Goal: Task Accomplishment & Management: Use online tool/utility

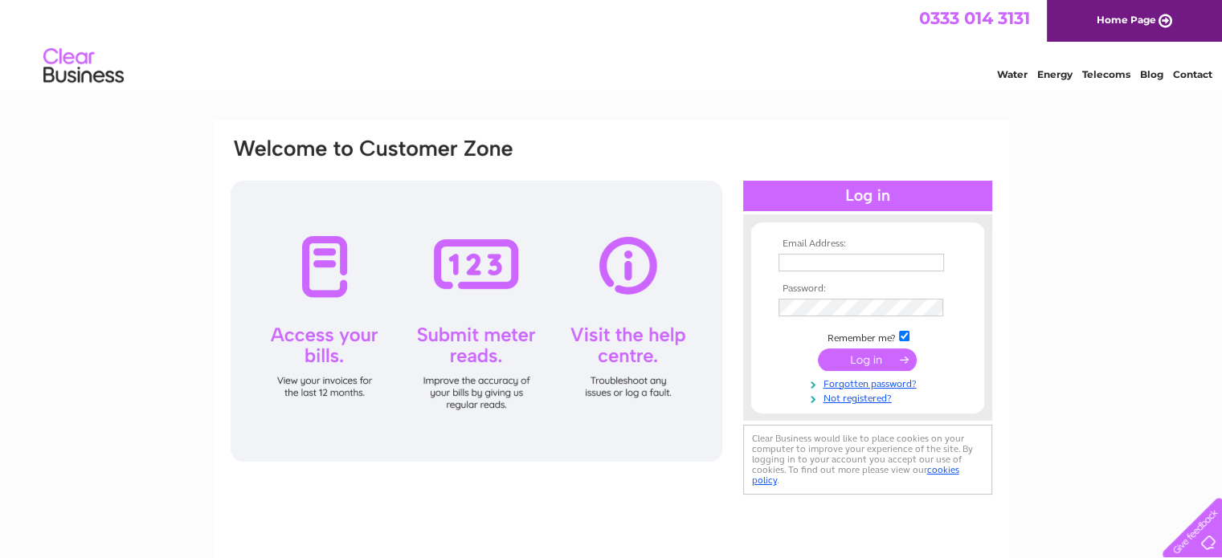
click at [850, 264] on input "text" at bounding box center [862, 263] width 166 height 18
type input "accounts@isol8.com"
click at [818, 349] on input "submit" at bounding box center [867, 360] width 99 height 22
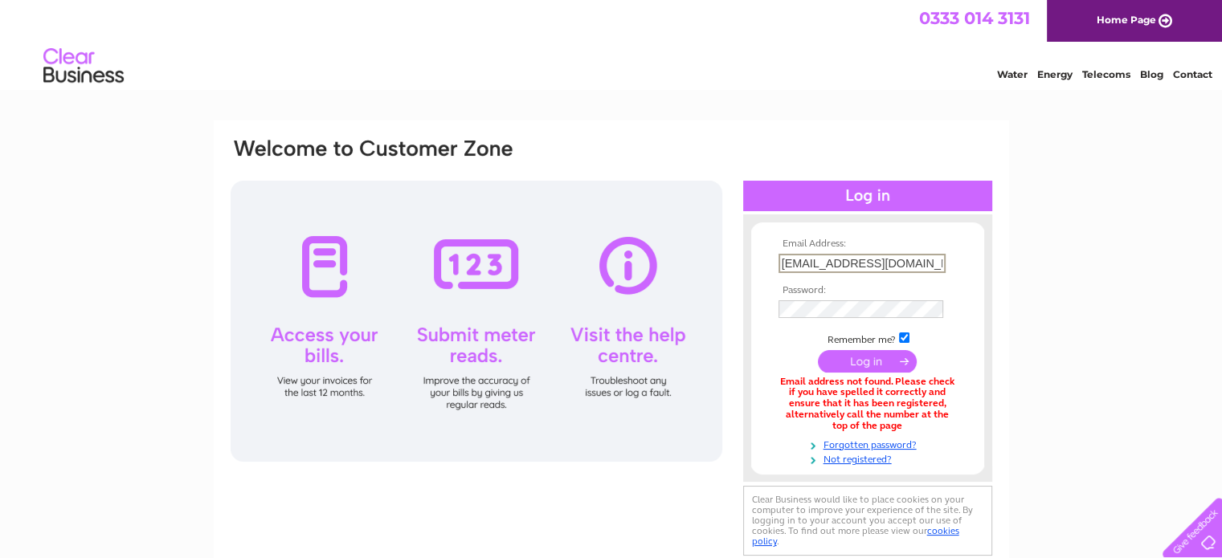
drag, startPoint x: 823, startPoint y: 263, endPoint x: 710, endPoint y: 252, distance: 113.8
click at [1140, 80] on div "Email Address: accounts@isol8.com Password:" at bounding box center [1151, 72] width 23 height 16
type input "ah@isol8.com"
click at [818, 349] on input "submit" at bounding box center [867, 360] width 99 height 22
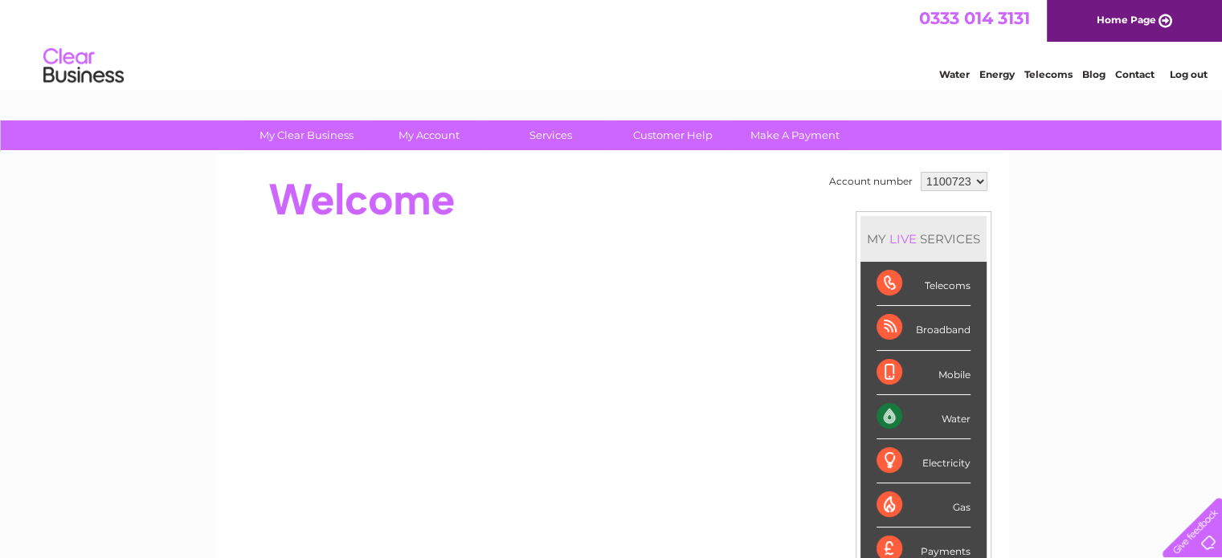
click at [1195, 77] on link "Log out" at bounding box center [1188, 74] width 38 height 12
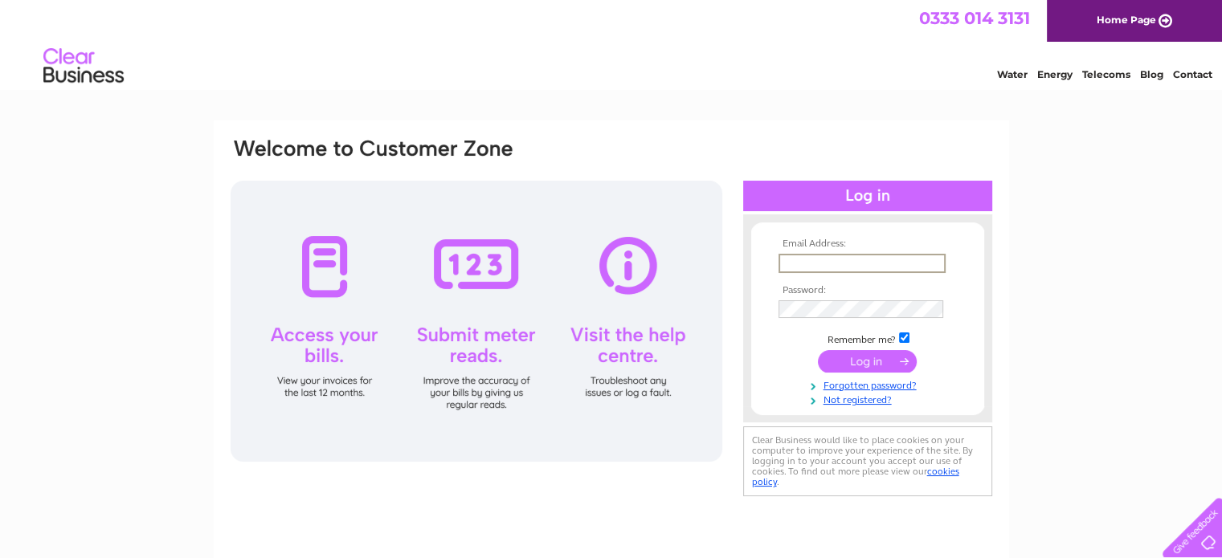
click at [865, 258] on input "text" at bounding box center [862, 263] width 167 height 19
type input "accounts@sheddbaptist.uk"
click at [818, 349] on input "submit" at bounding box center [867, 360] width 99 height 22
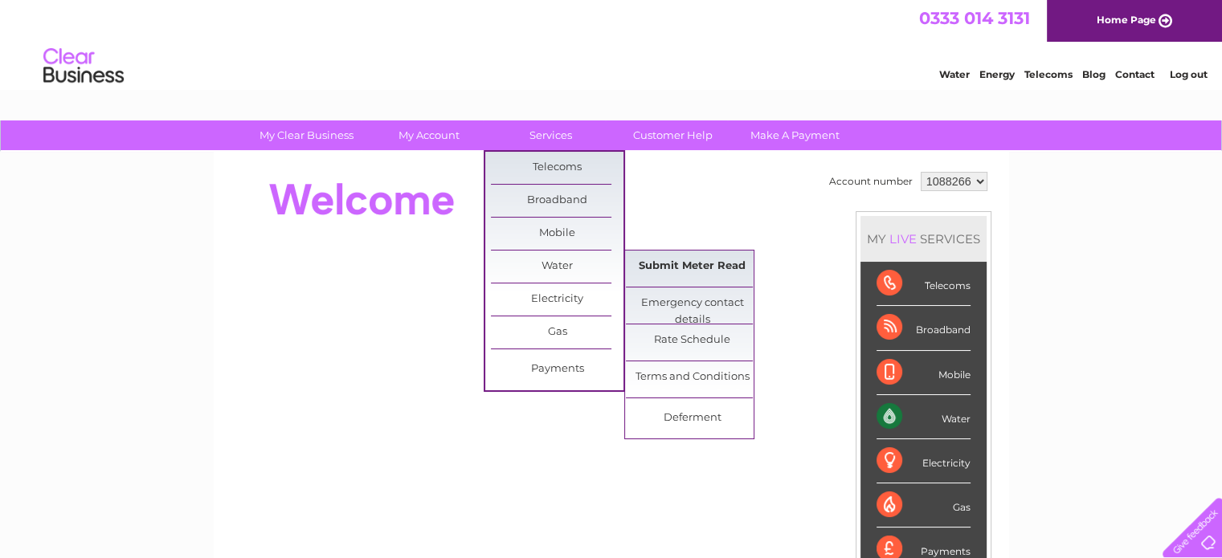
click at [697, 272] on link "Submit Meter Read" at bounding box center [692, 267] width 133 height 32
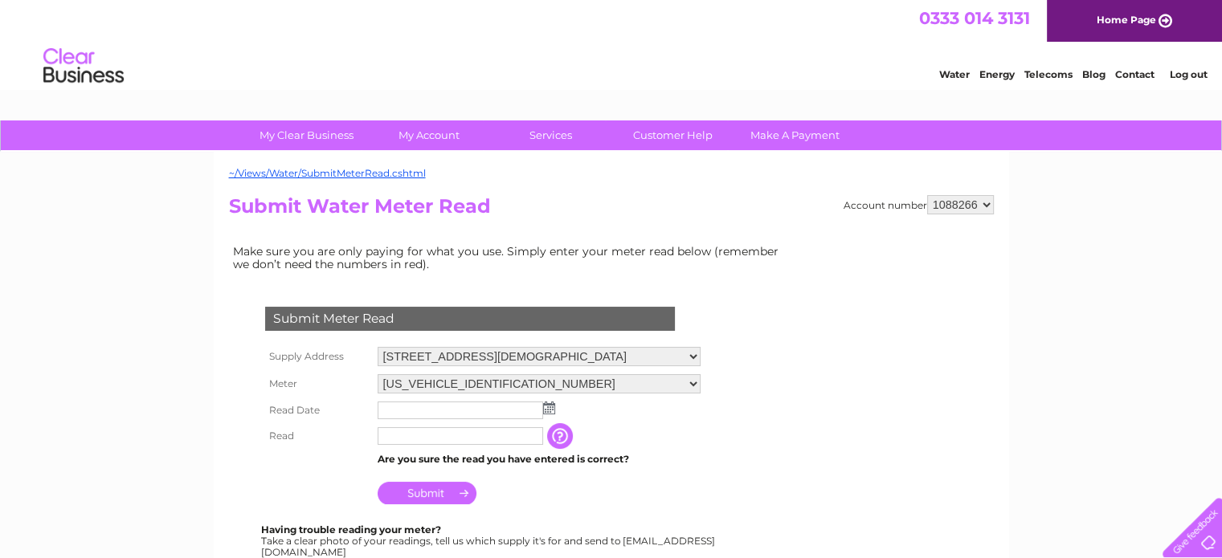
click at [553, 410] on img at bounding box center [549, 408] width 12 height 13
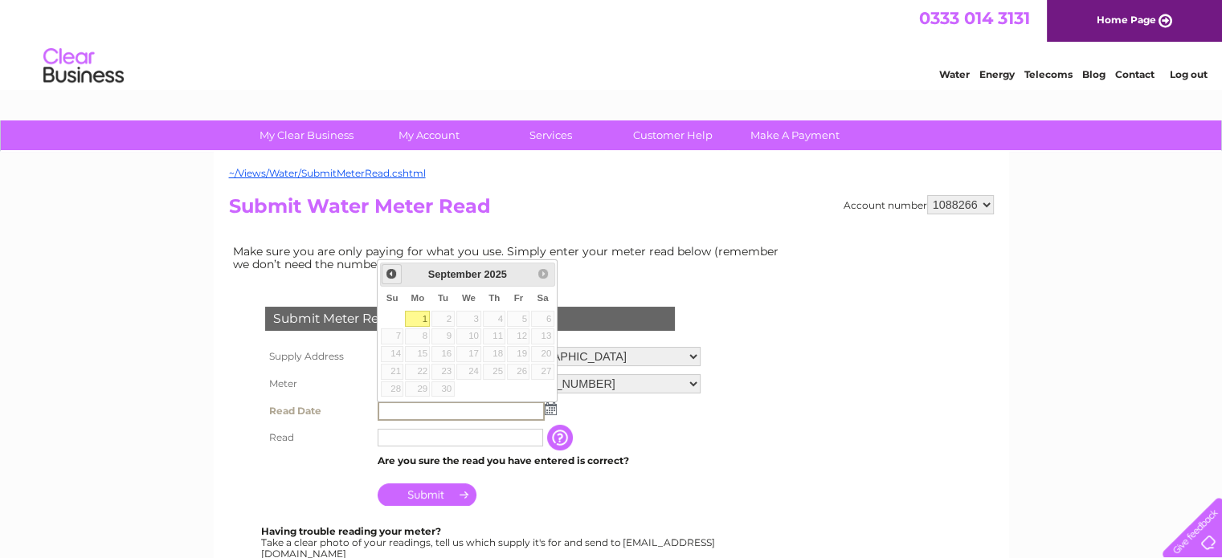
click at [394, 275] on span "Prev" at bounding box center [391, 274] width 13 height 13
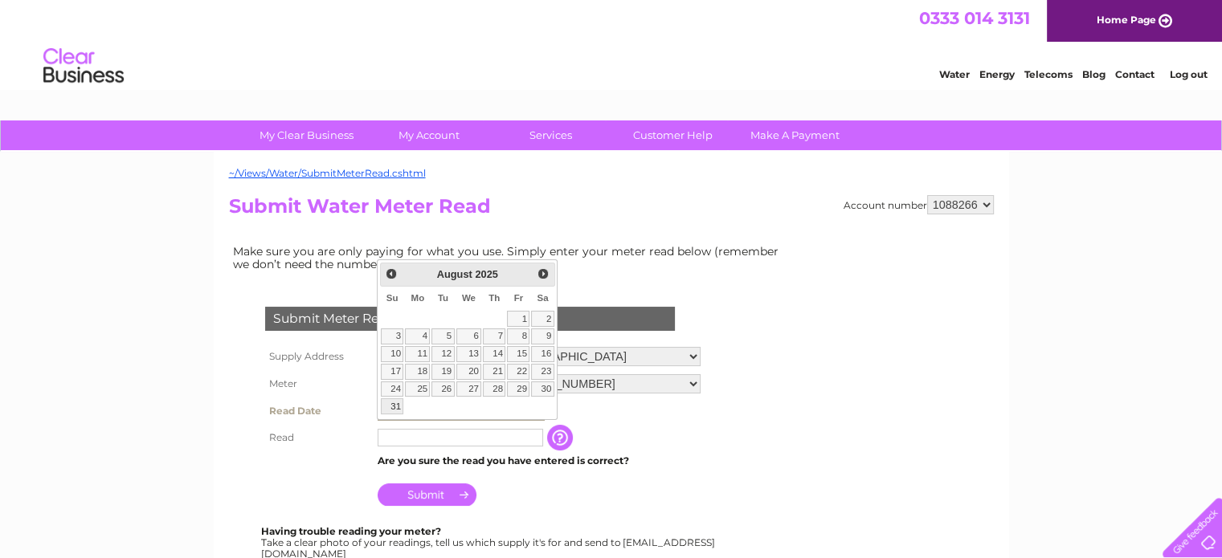
click at [394, 406] on link "31" at bounding box center [392, 406] width 22 height 16
type input "2025/08/31"
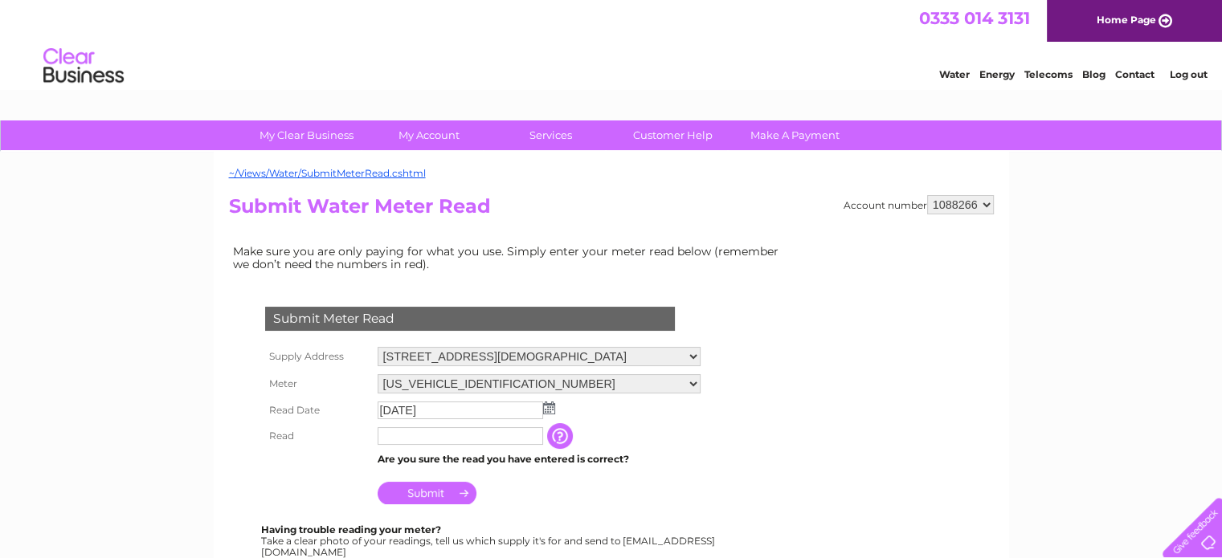
click at [459, 433] on input "text" at bounding box center [461, 436] width 166 height 18
click at [441, 438] on input "text" at bounding box center [461, 436] width 167 height 19
type input "3465"
click at [441, 497] on input "Submit" at bounding box center [427, 493] width 99 height 22
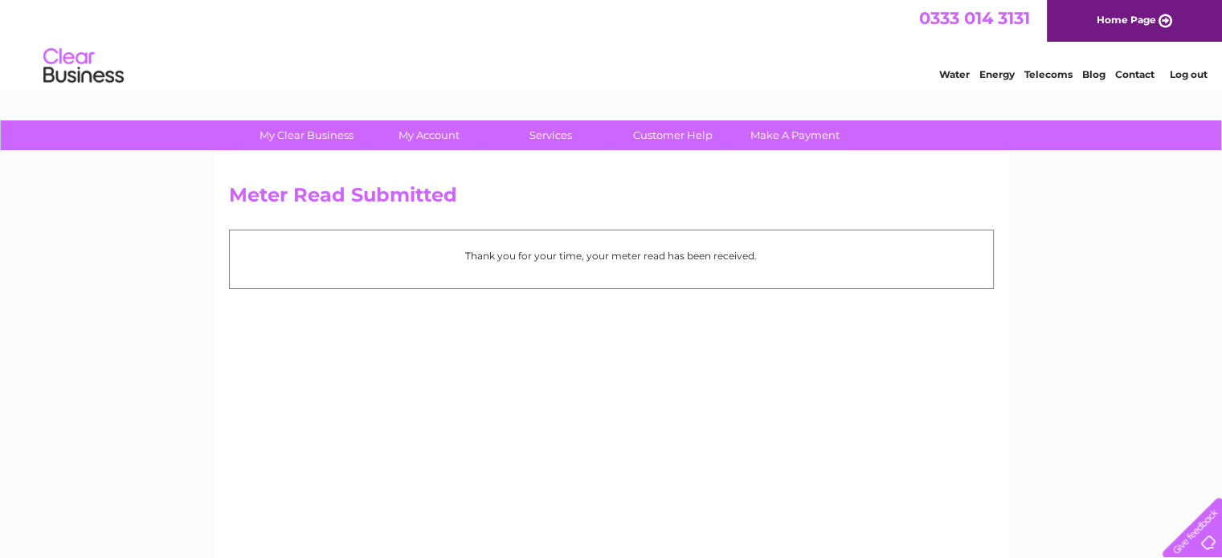
click at [1191, 75] on link "Log out" at bounding box center [1188, 74] width 38 height 12
